Goal: Book appointment/travel/reservation

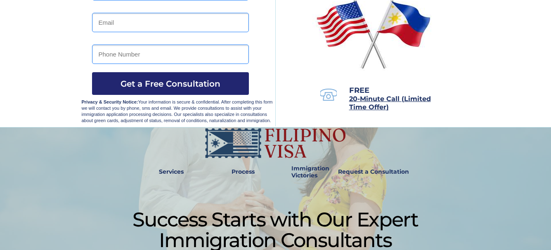
scroll to position [83, 0]
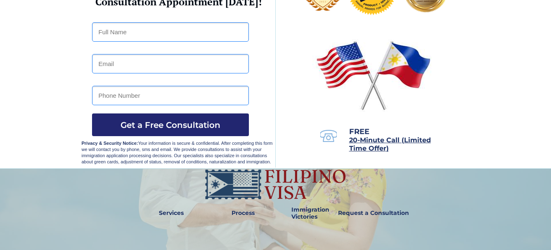
click at [366, 142] on span "20-Minute Call (Limited Time Offer)" at bounding box center [390, 144] width 82 height 16
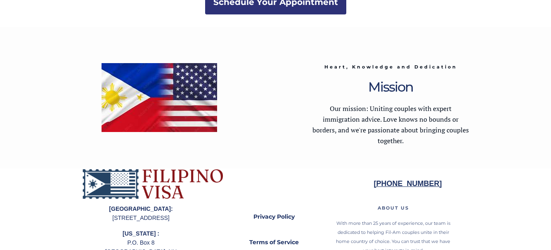
scroll to position [1733, 0]
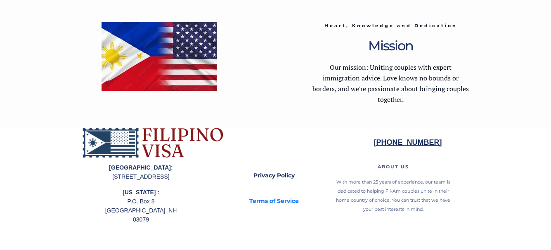
click at [267, 202] on strong "Terms of Service" at bounding box center [274, 200] width 50 height 7
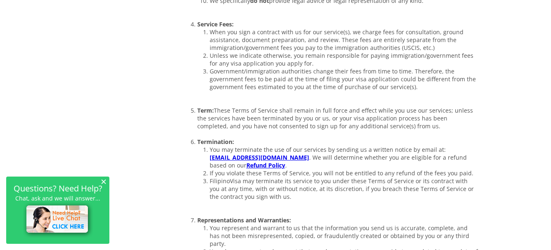
scroll to position [495, 0]
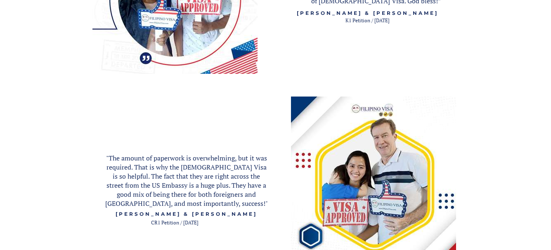
scroll to position [1321, 0]
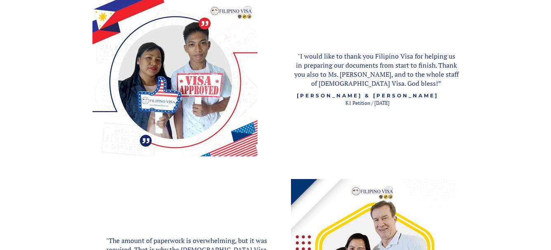
drag, startPoint x: 240, startPoint y: 90, endPoint x: 139, endPoint y: 21, distance: 122.2
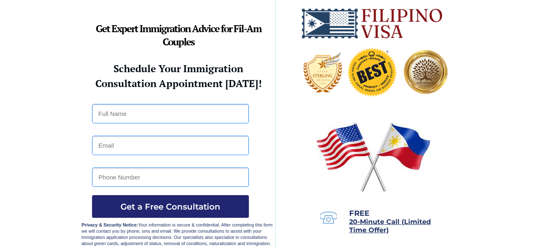
scroll to position [0, 0]
